Goal: Task Accomplishment & Management: Manage account settings

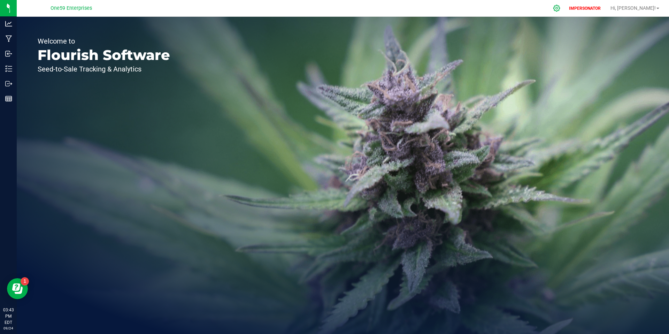
drag, startPoint x: 581, startPoint y: 9, endPoint x: 586, endPoint y: 8, distance: 5.0
click at [560, 9] on icon at bounding box center [556, 8] width 7 height 7
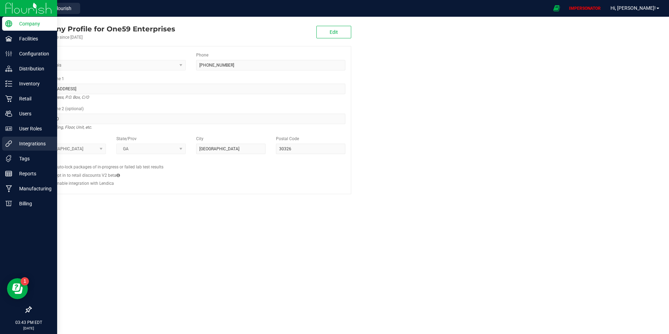
click at [20, 143] on p "Integrations" at bounding box center [33, 143] width 42 height 8
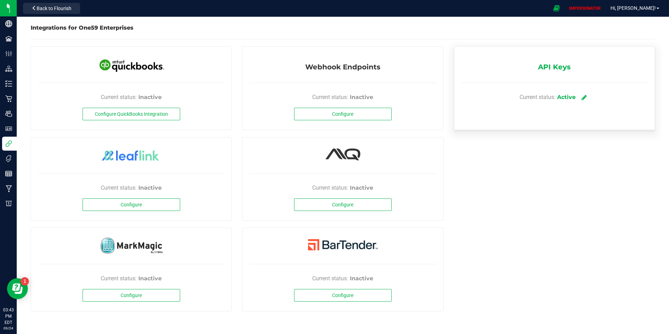
click at [583, 97] on icon at bounding box center [583, 97] width 5 height 6
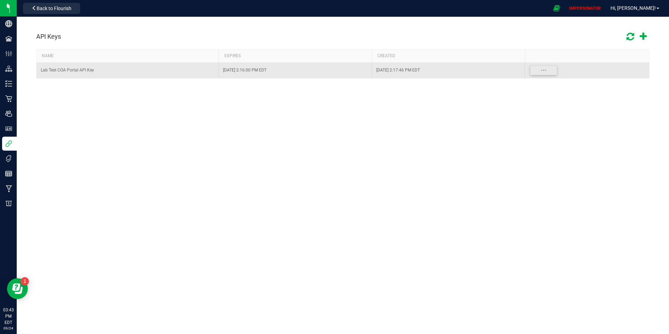
click at [77, 72] on div "Lab Test COA Portal API Key" at bounding box center [127, 70] width 173 height 7
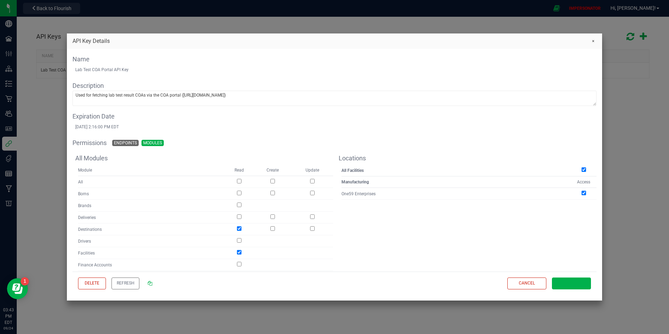
click at [78, 69] on div "Lab Test COA Portal API Key" at bounding box center [334, 70] width 518 height 6
drag, startPoint x: 88, startPoint y: 69, endPoint x: 125, endPoint y: 69, distance: 37.6
click at [125, 69] on div "Lab Test COA Portal API Key" at bounding box center [334, 70] width 518 height 6
copy div "Lab Test COA Portal API Key"
click at [80, 95] on textarea "Used for fetching lab test result COAs via the COA portal ([URL][DOMAIN_NAME])" at bounding box center [334, 98] width 523 height 15
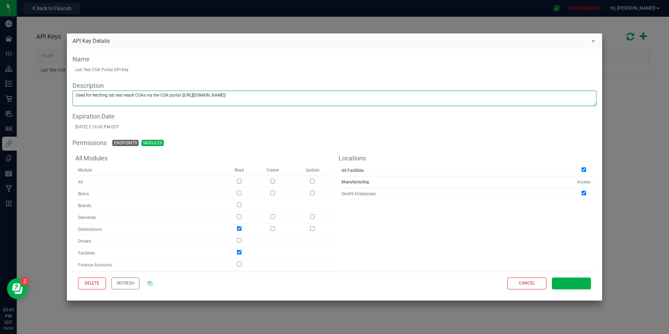
drag, startPoint x: 80, startPoint y: 95, endPoint x: 303, endPoint y: 94, distance: 223.2
click at [303, 94] on textarea "Used for fetching lab test result COAs via the COA portal ([URL][DOMAIN_NAME])" at bounding box center [334, 98] width 523 height 15
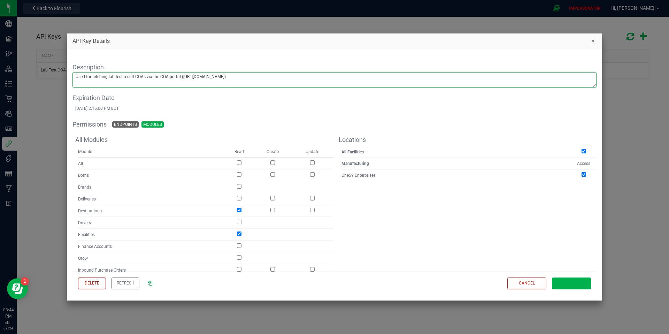
scroll to position [18, 0]
